Goal: Transaction & Acquisition: Purchase product/service

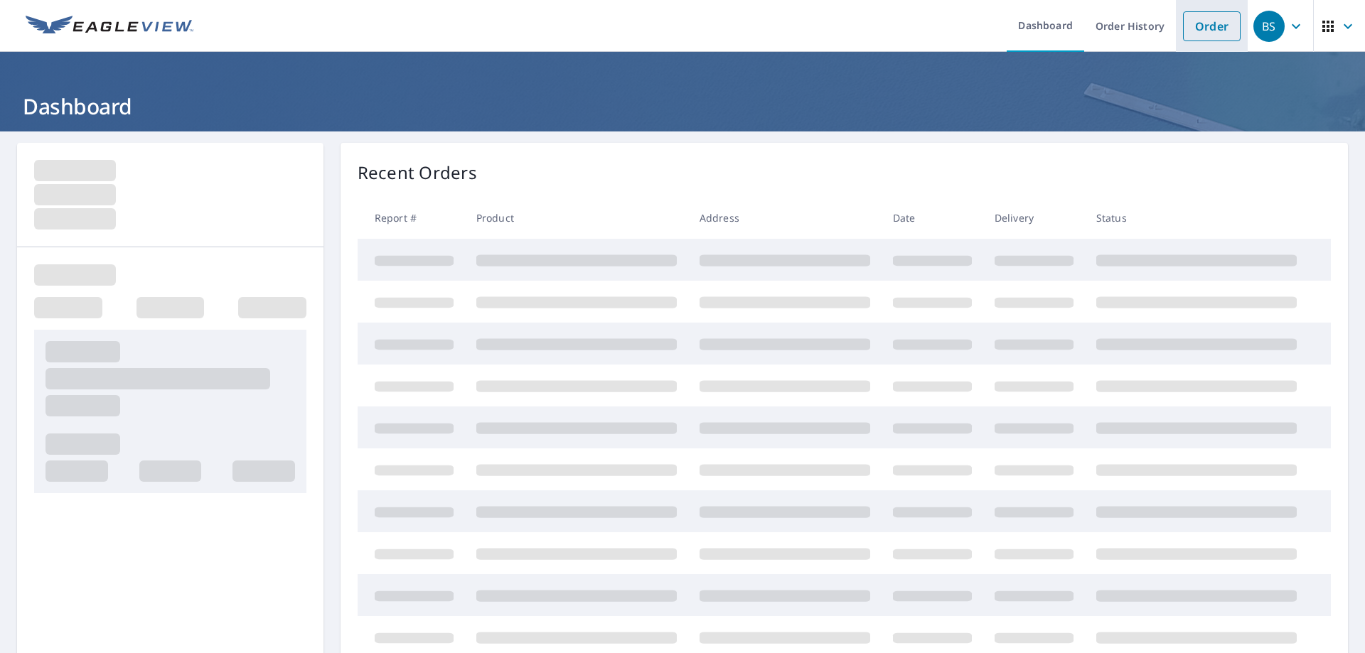
click at [1198, 27] on link "Order" at bounding box center [1212, 26] width 58 height 30
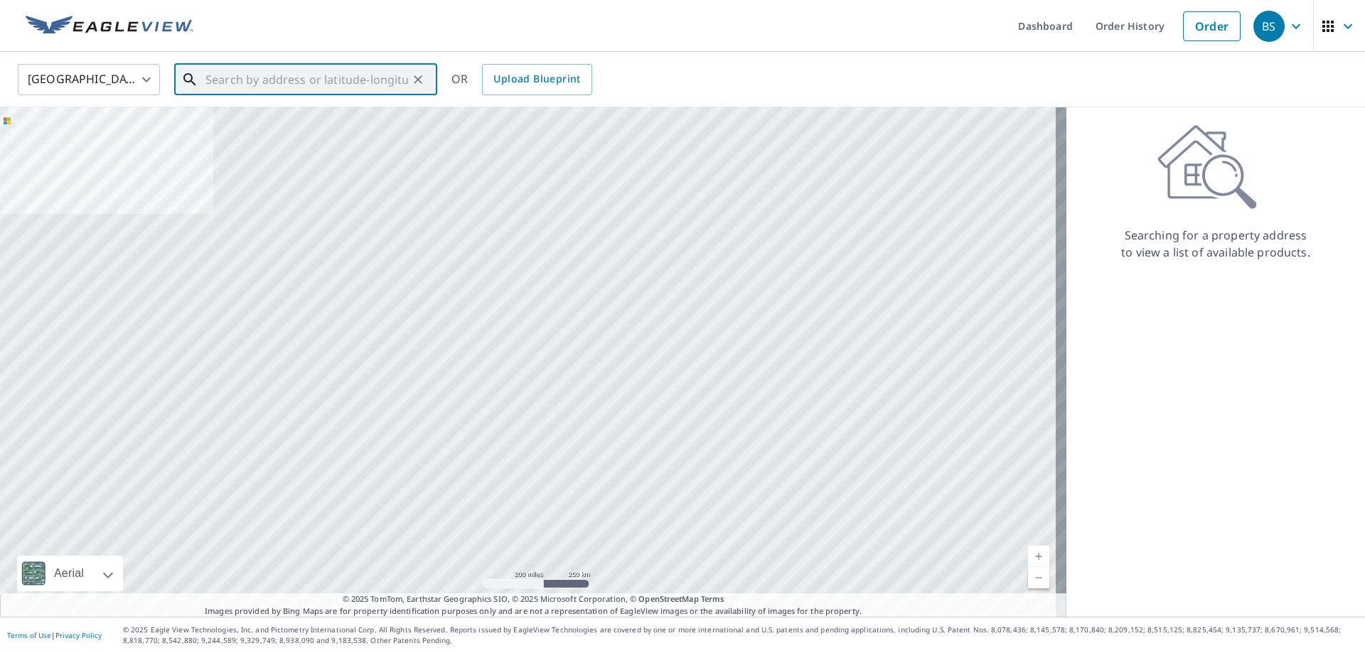
paste input "[STREET_ADDRESS]"
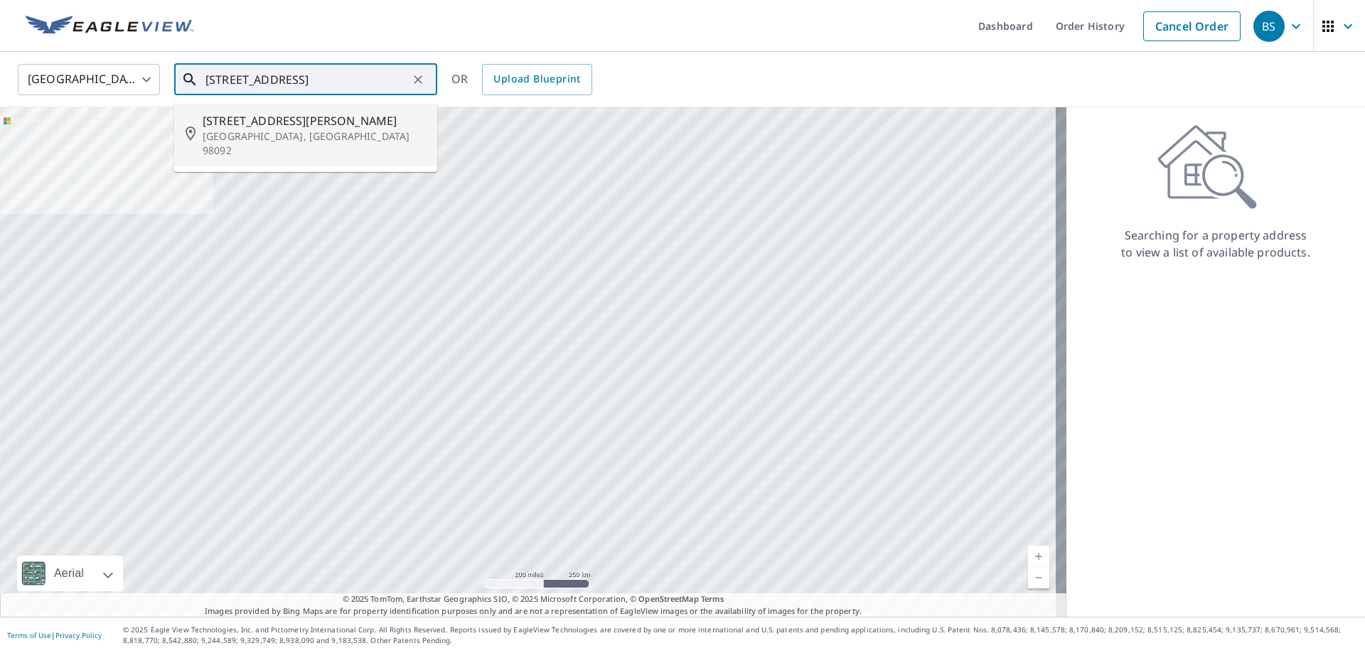
click at [291, 127] on span "[STREET_ADDRESS][PERSON_NAME]" at bounding box center [314, 120] width 223 height 17
type input "[STREET_ADDRESS]"
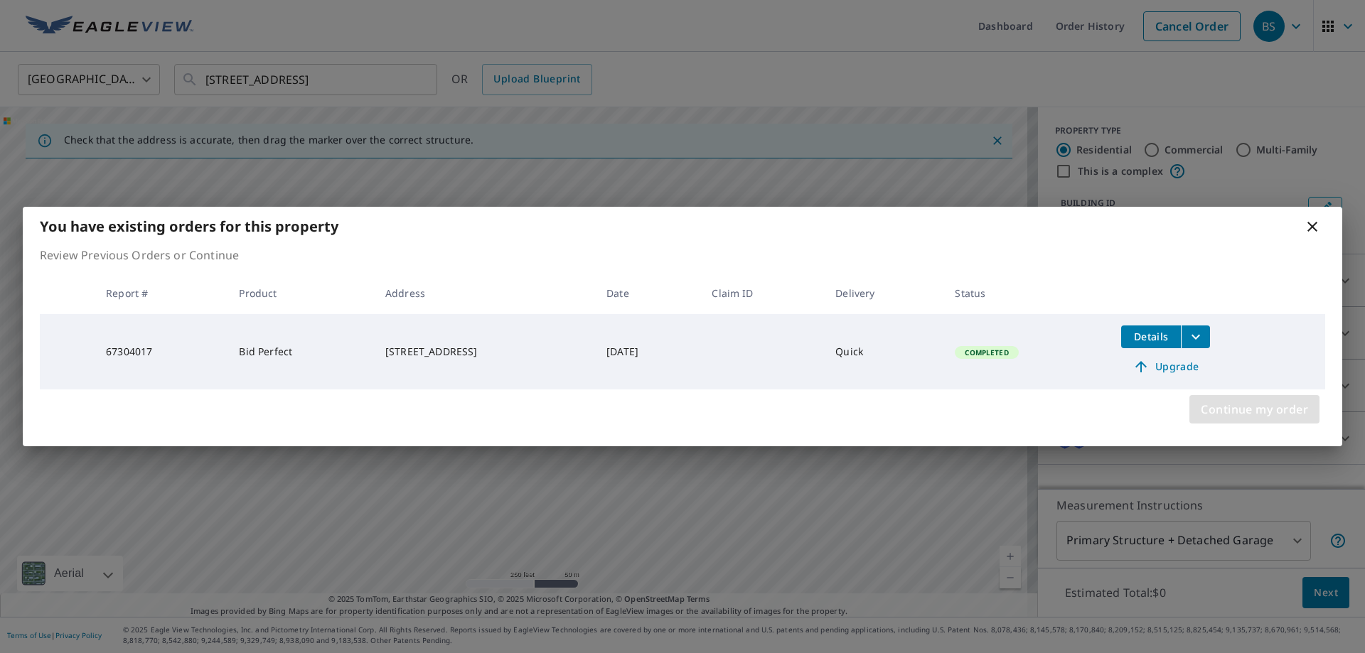
click at [1249, 416] on span "Continue my order" at bounding box center [1254, 410] width 107 height 20
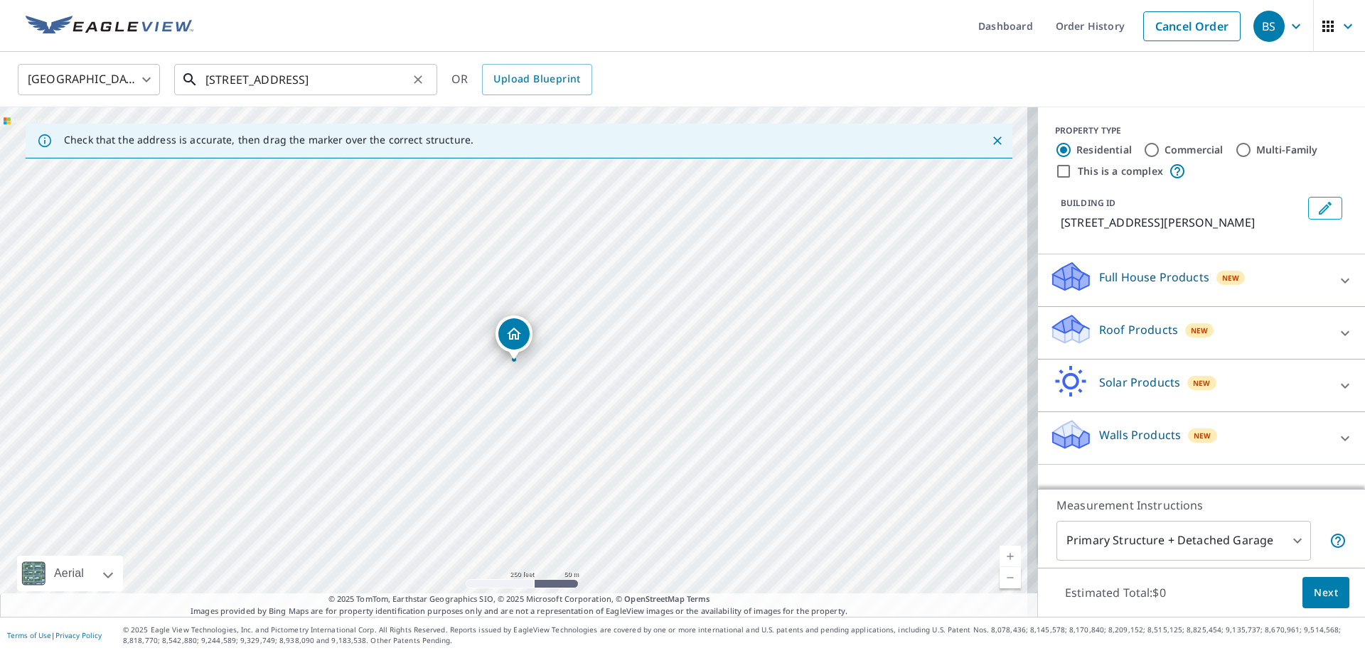
click at [341, 75] on input "[STREET_ADDRESS]" at bounding box center [306, 80] width 203 height 40
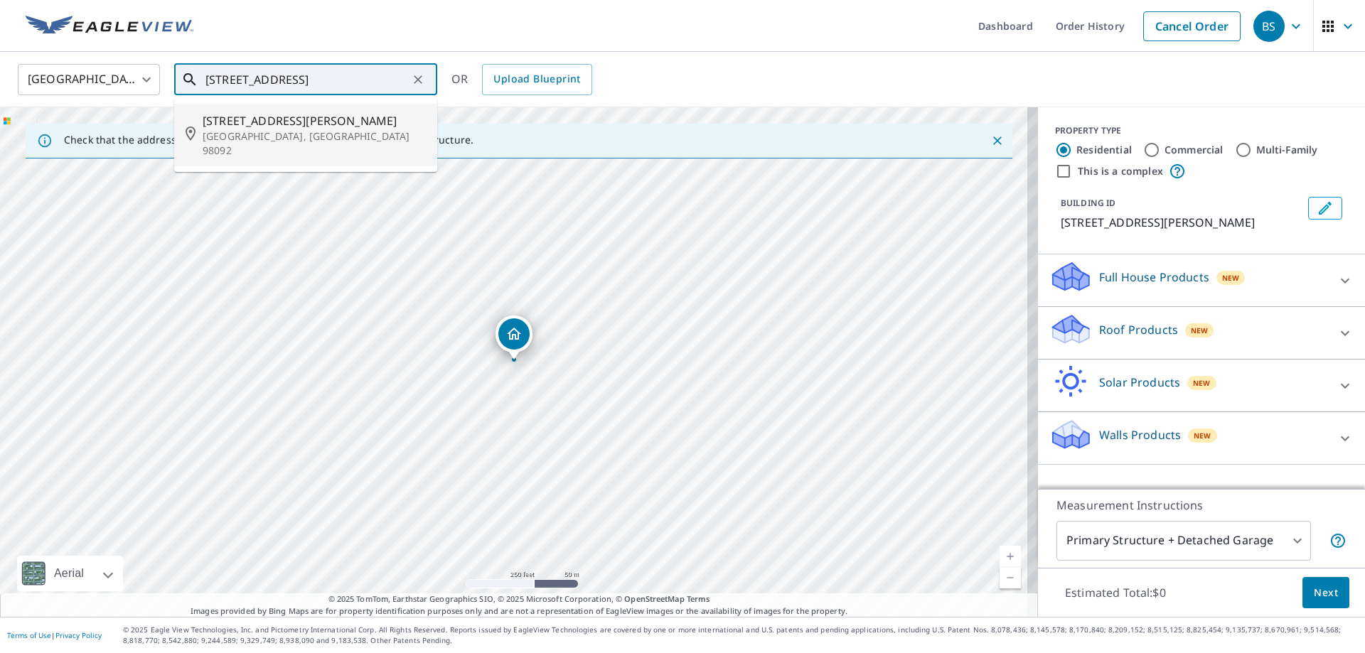
click at [332, 122] on span "[STREET_ADDRESS][PERSON_NAME]" at bounding box center [314, 120] width 223 height 17
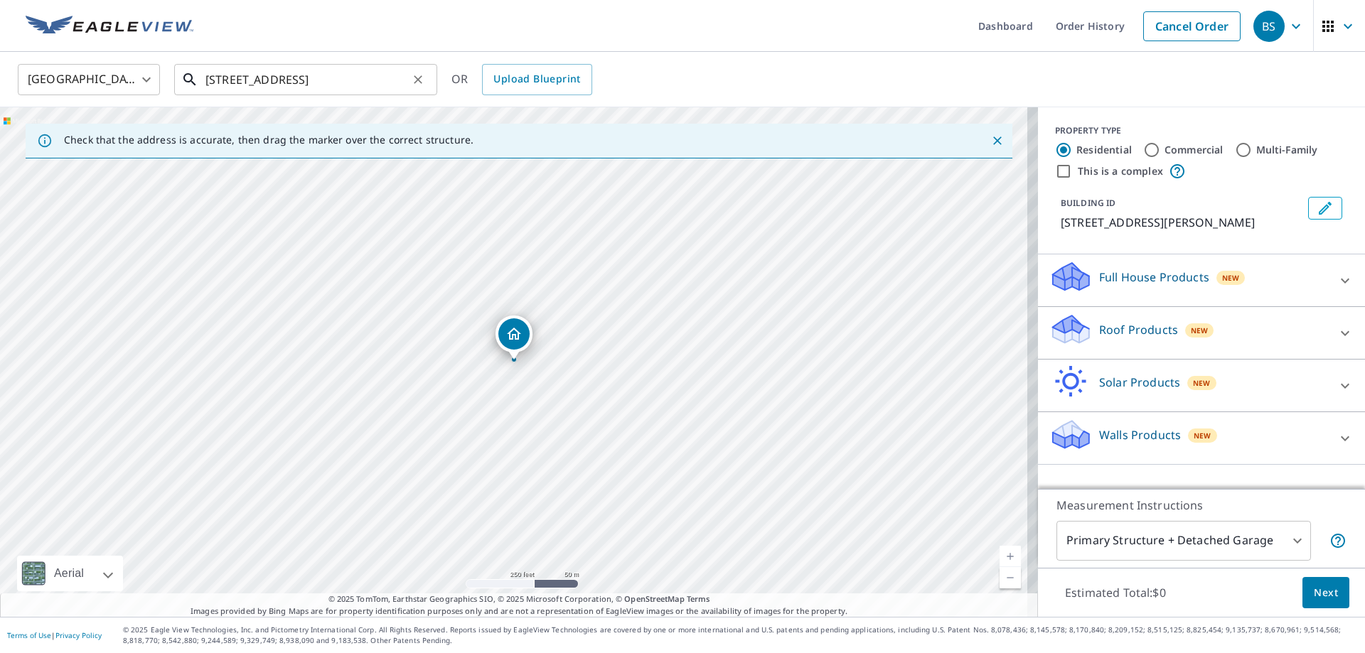
click at [375, 77] on input "3136 Academy Dr SE Auburn, WA 98092" at bounding box center [306, 80] width 203 height 40
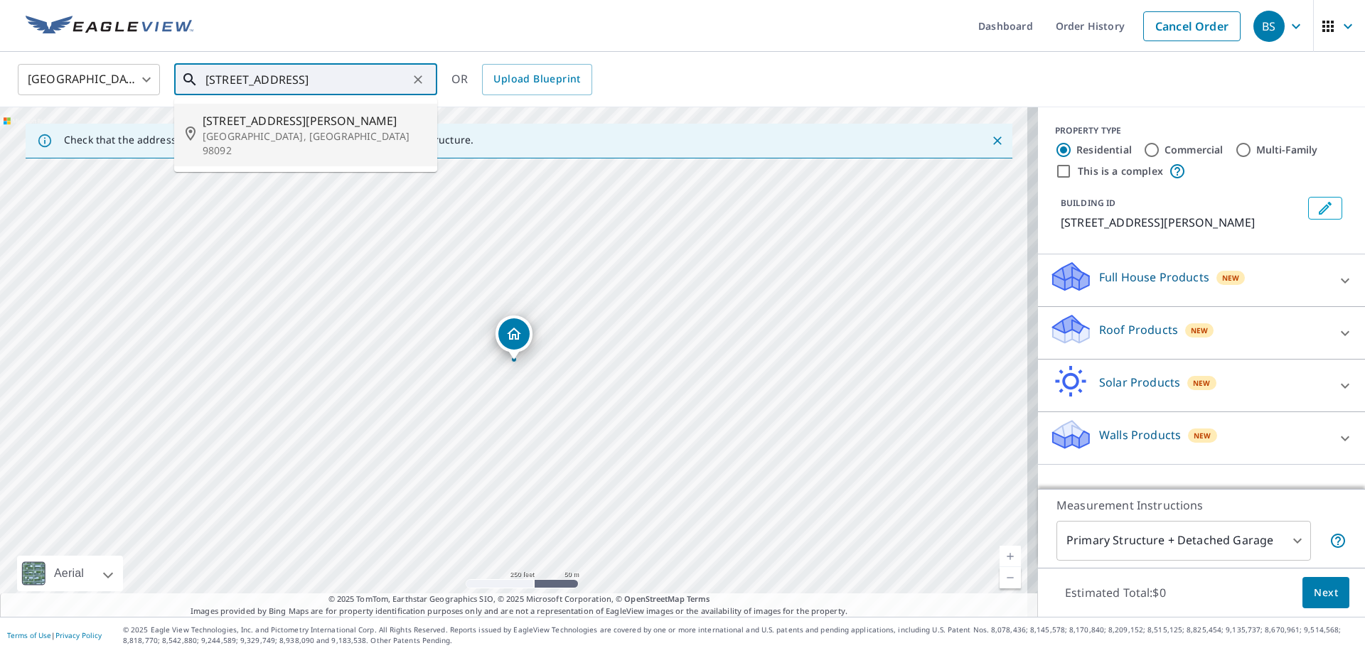
click at [306, 137] on p "Auburn, WA 98092" at bounding box center [314, 143] width 223 height 28
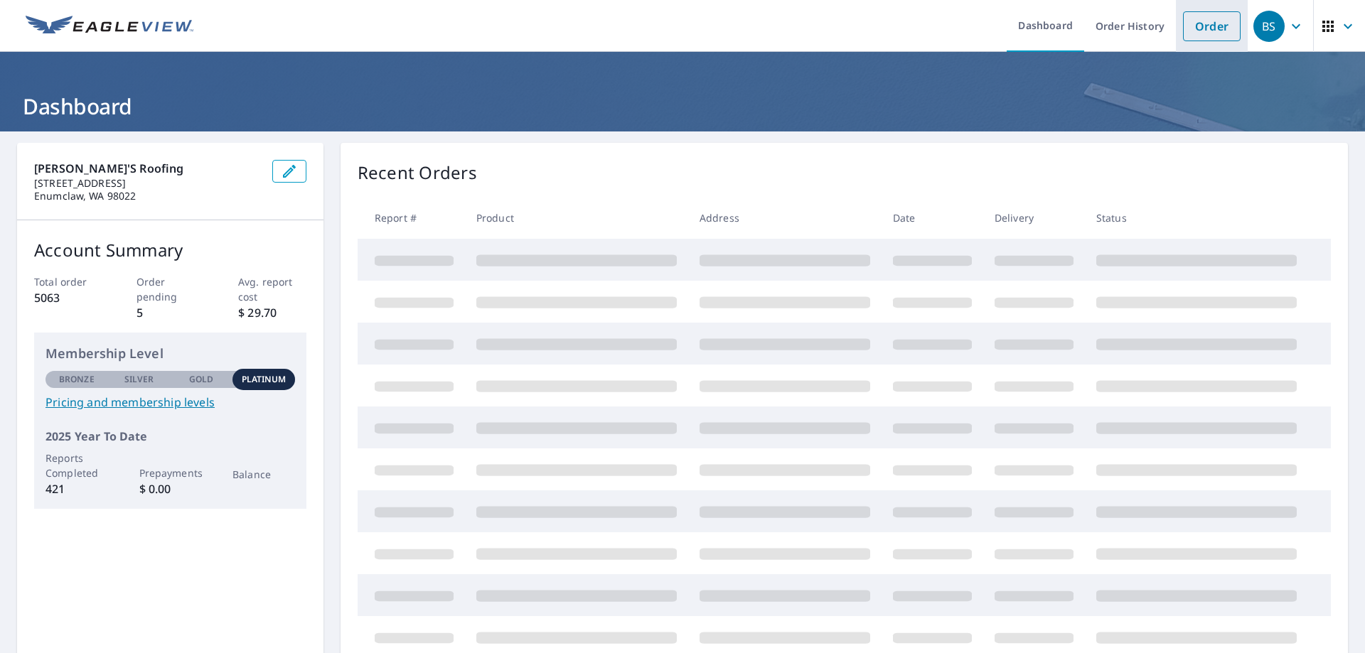
click at [1198, 30] on link "Order" at bounding box center [1212, 26] width 58 height 30
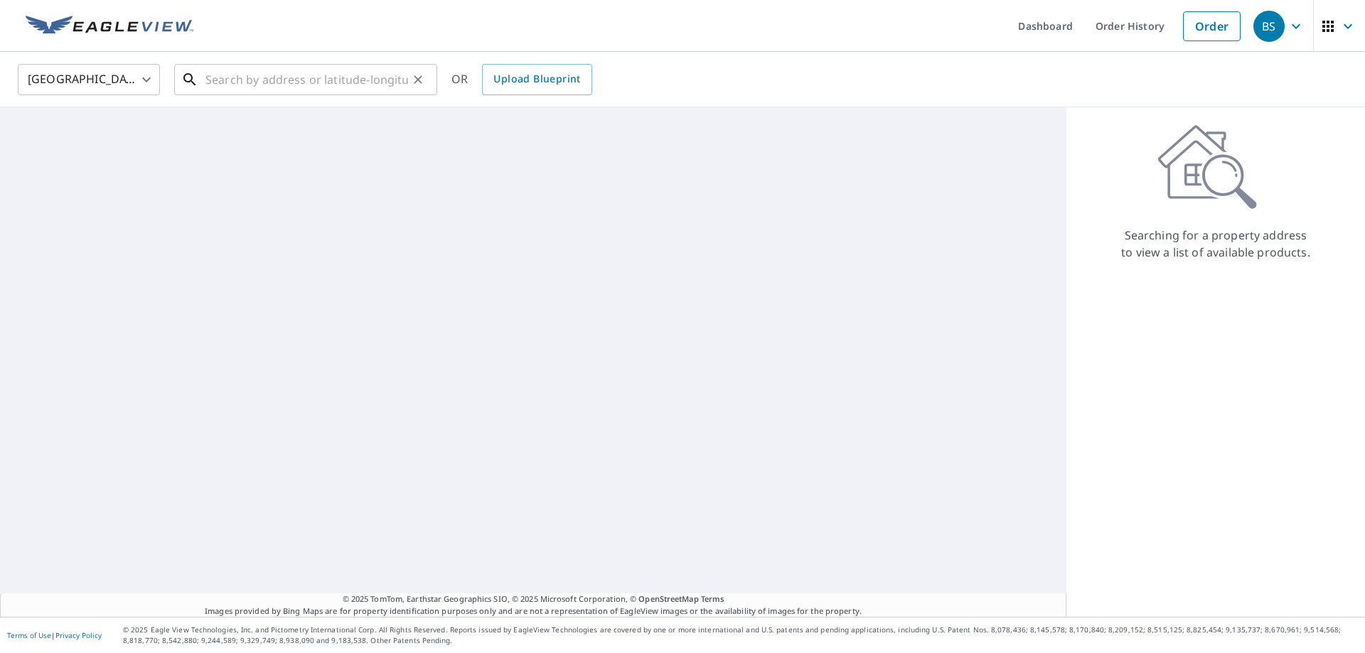
click at [343, 80] on input "text" at bounding box center [306, 80] width 203 height 40
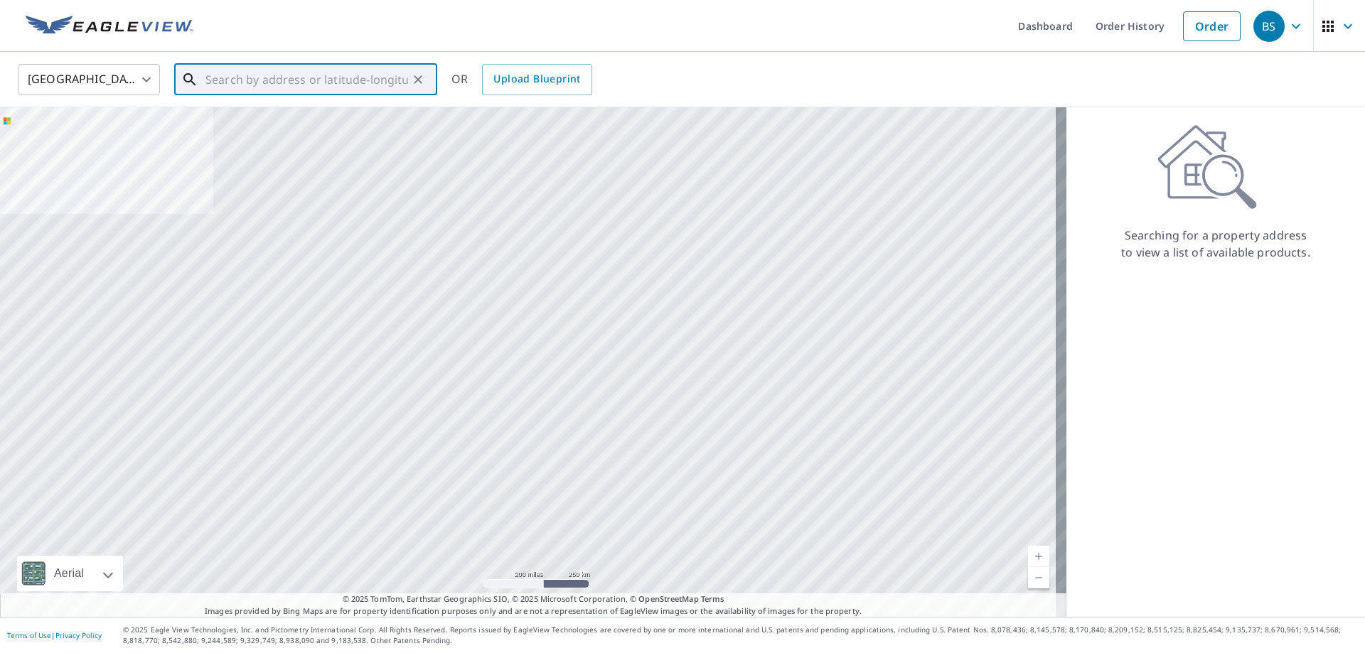
paste input "3136 Academy Drive"
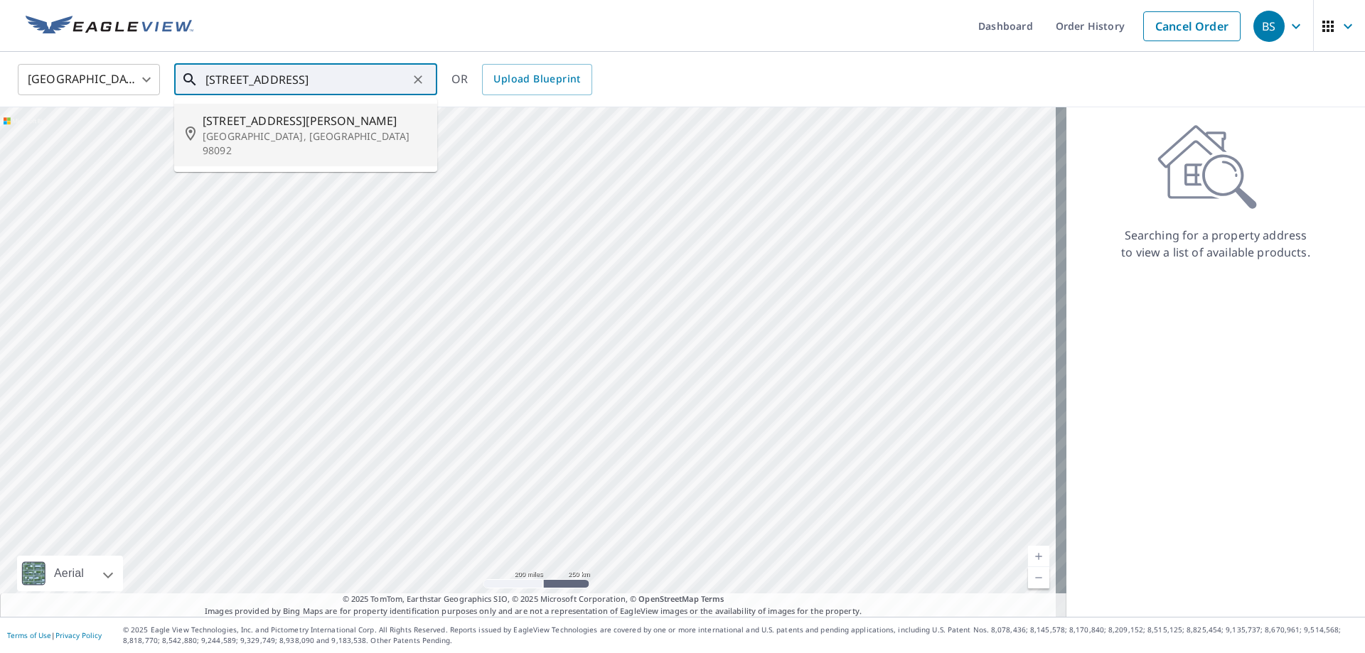
click at [263, 138] on p "Auburn, WA 98092" at bounding box center [314, 143] width 223 height 28
type input "3136 Academy Dr SE Auburn, WA 98092"
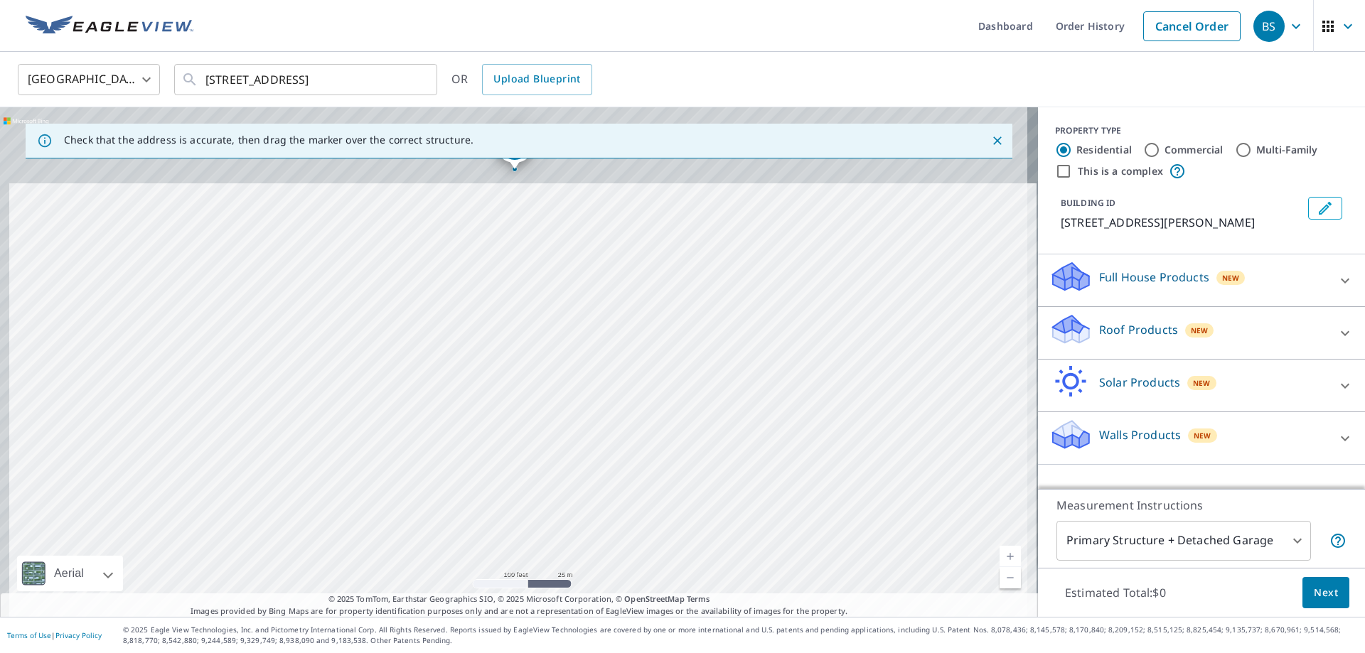
drag, startPoint x: 518, startPoint y: 369, endPoint x: 559, endPoint y: 643, distance: 276.8
click at [557, 643] on div "Dashboard Order History Cancel Order BS United States US ​ 3136 Academy Dr SE A…" at bounding box center [682, 326] width 1365 height 653
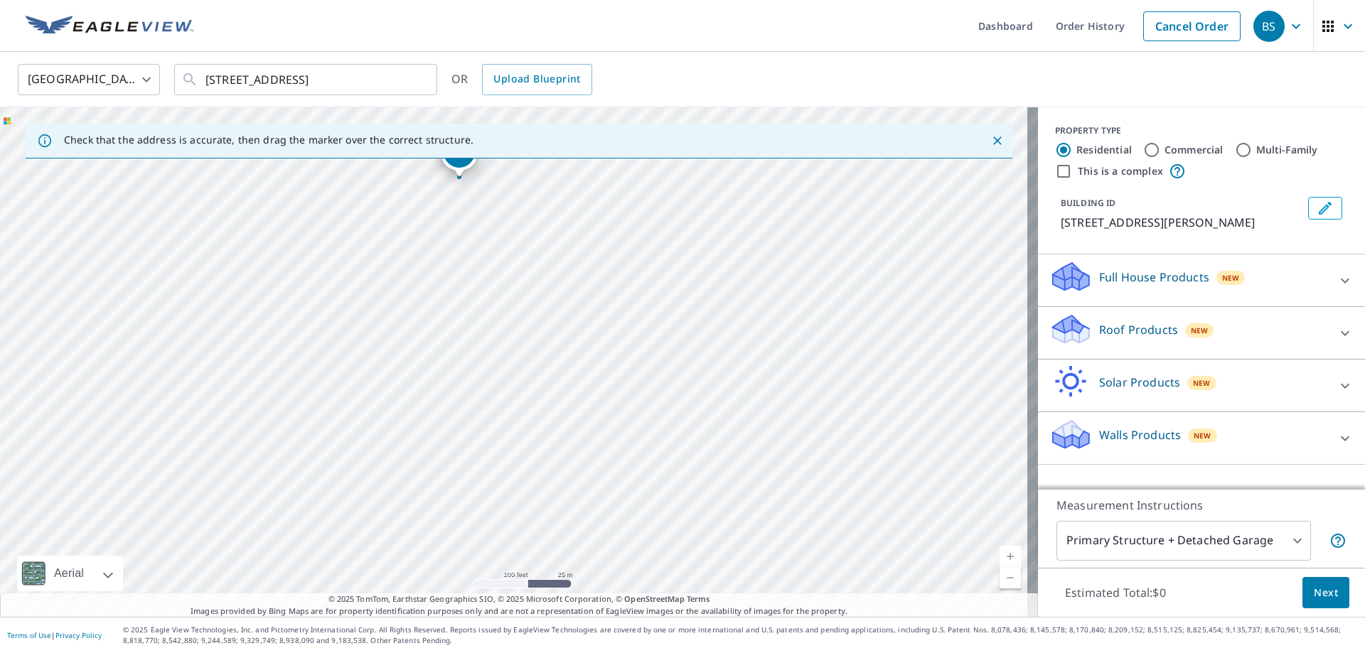
drag, startPoint x: 499, startPoint y: 612, endPoint x: 503, endPoint y: 672, distance: 60.5
click at [503, 653] on html "BS BS Dashboard Order History Cancel Order BS United States US ​ 3136 Academy D…" at bounding box center [682, 326] width 1365 height 653
click at [1073, 31] on link "Order History" at bounding box center [1090, 26] width 92 height 52
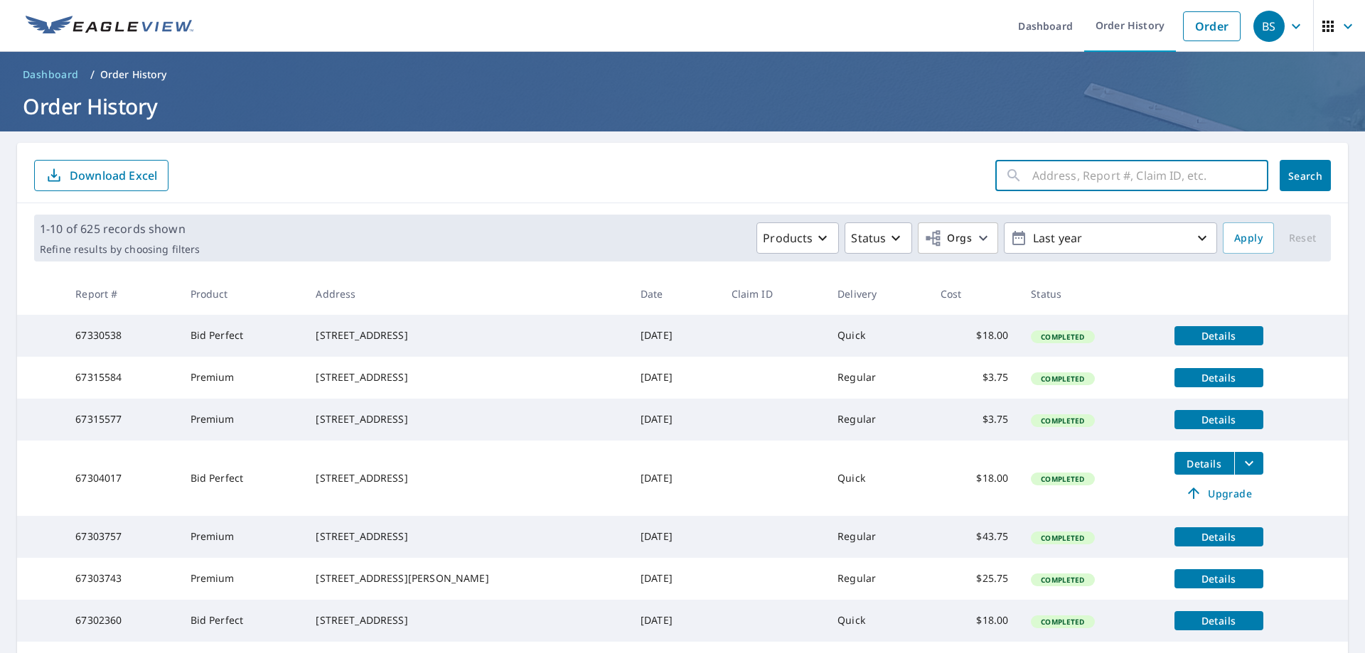
paste input "3136 Academy Drive"
type input "3136 Academy Drive"
click at [1291, 171] on span "Search" at bounding box center [1305, 176] width 28 height 14
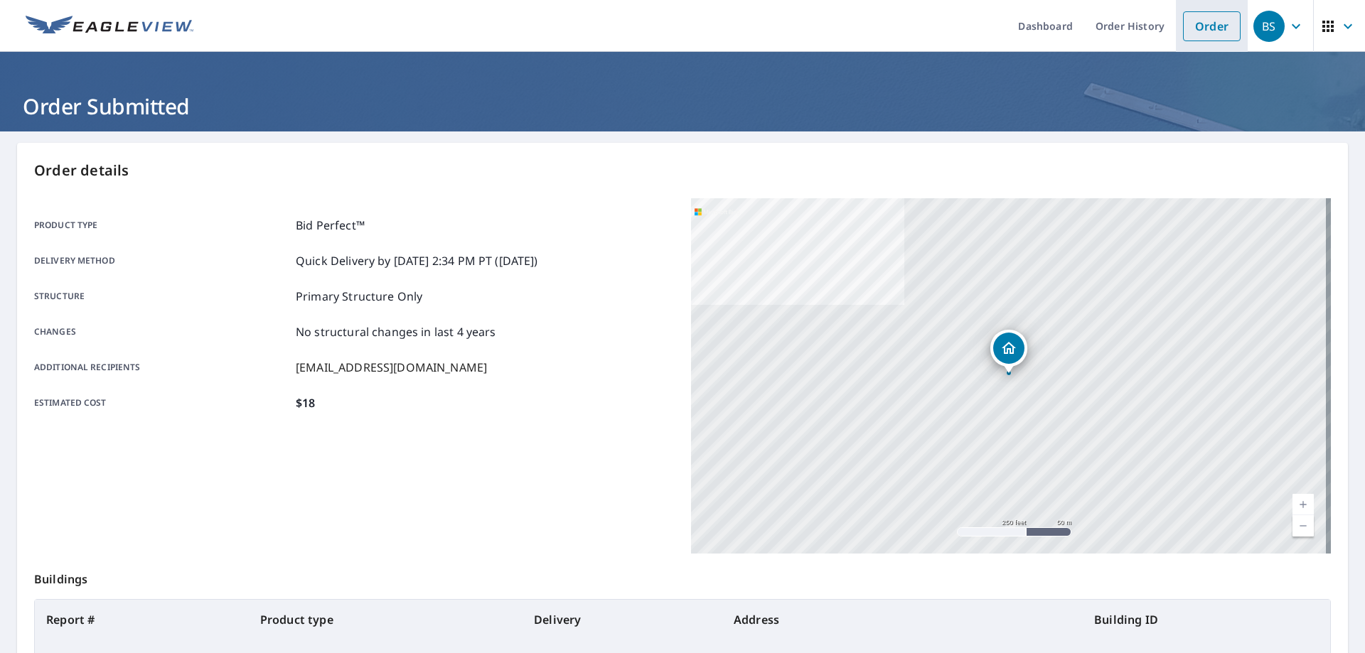
click at [1198, 28] on link "Order" at bounding box center [1212, 26] width 58 height 30
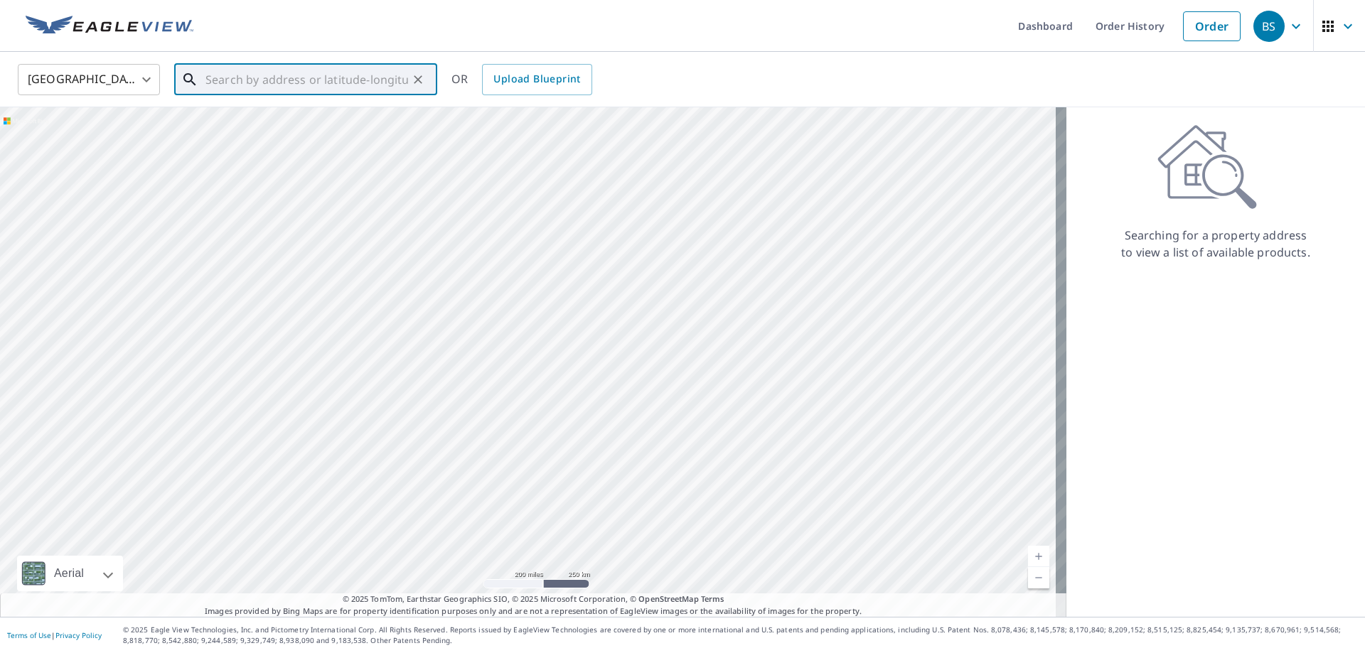
paste input "[STREET_ADDRESS]"
click at [245, 141] on p "[GEOGRAPHIC_DATA], [GEOGRAPHIC_DATA] 98092" at bounding box center [314, 143] width 223 height 28
type input "[STREET_ADDRESS]"
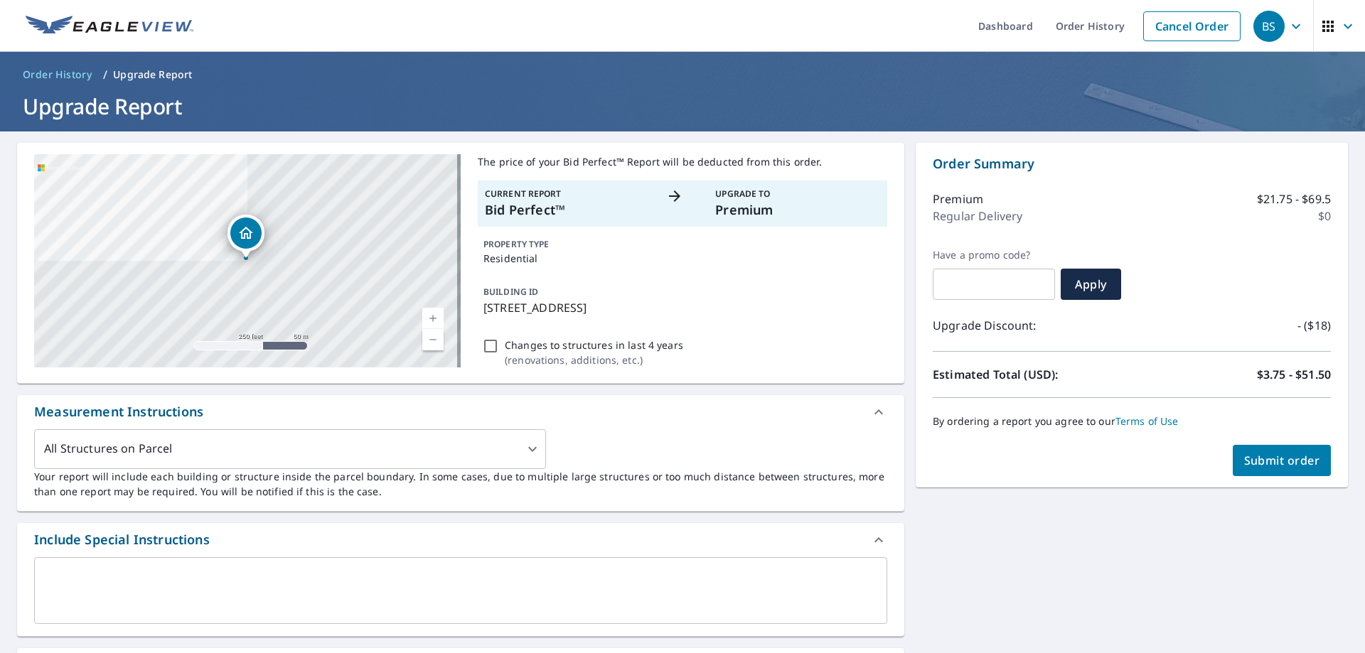
click at [1258, 458] on span "Submit order" at bounding box center [1282, 461] width 76 height 16
checkbox input "true"
